Goal: Transaction & Acquisition: Purchase product/service

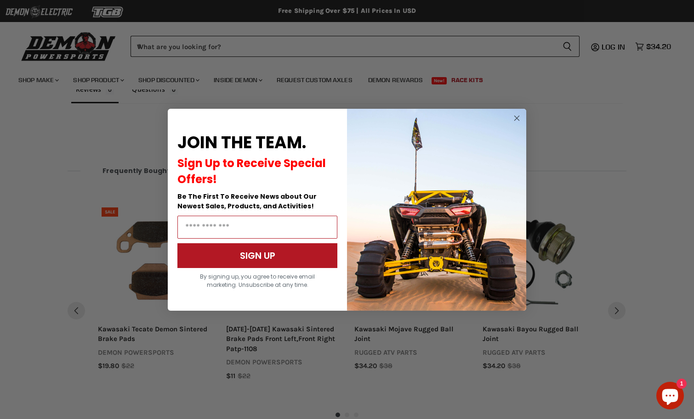
scroll to position [635, 0]
